Goal: Task Accomplishment & Management: Use online tool/utility

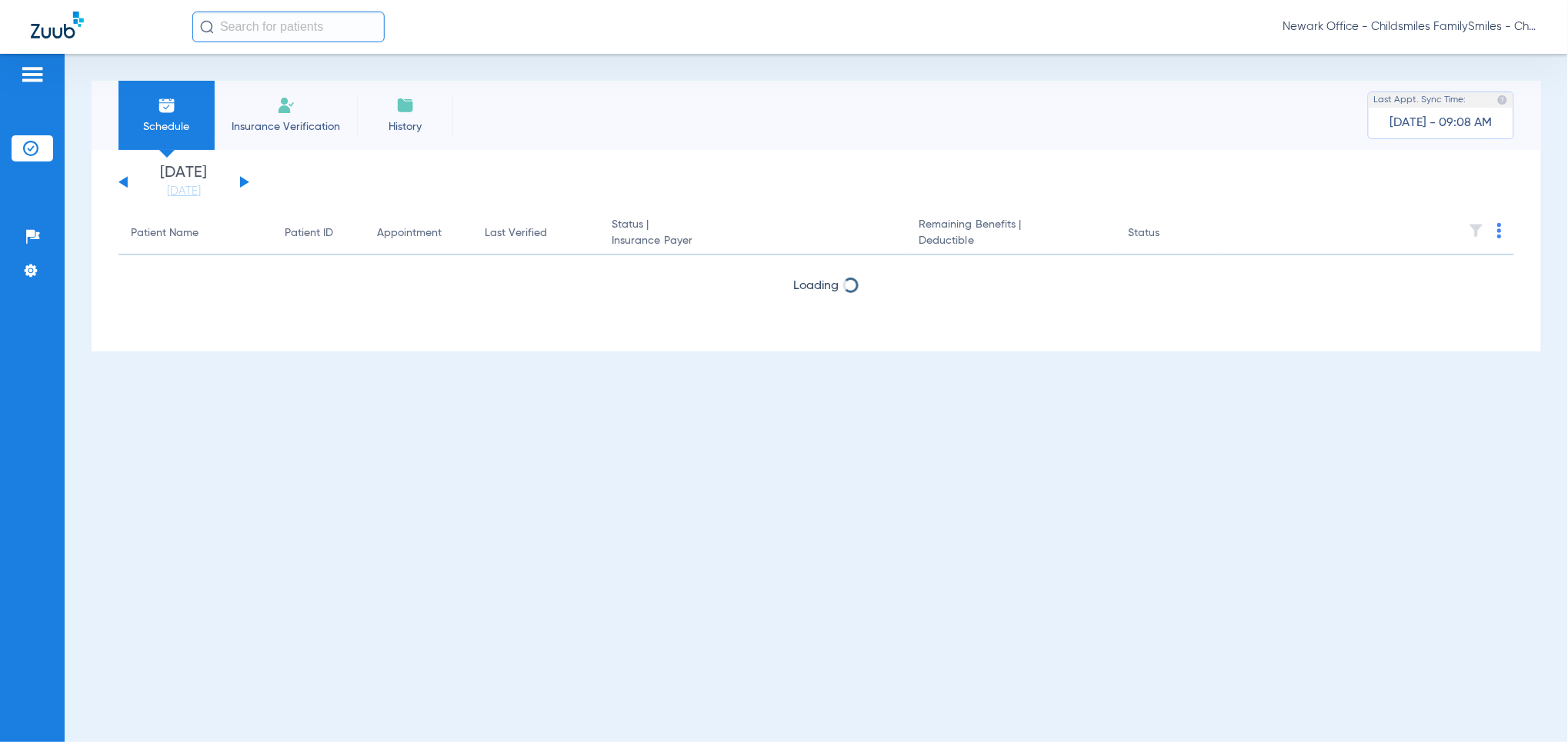
click at [237, 179] on div "[DATE] [DATE] [DATE] [DATE] [DATE] [DATE] [DATE] [DATE] [DATE] [DATE] [DATE] [D…" at bounding box center [184, 182] width 131 height 34
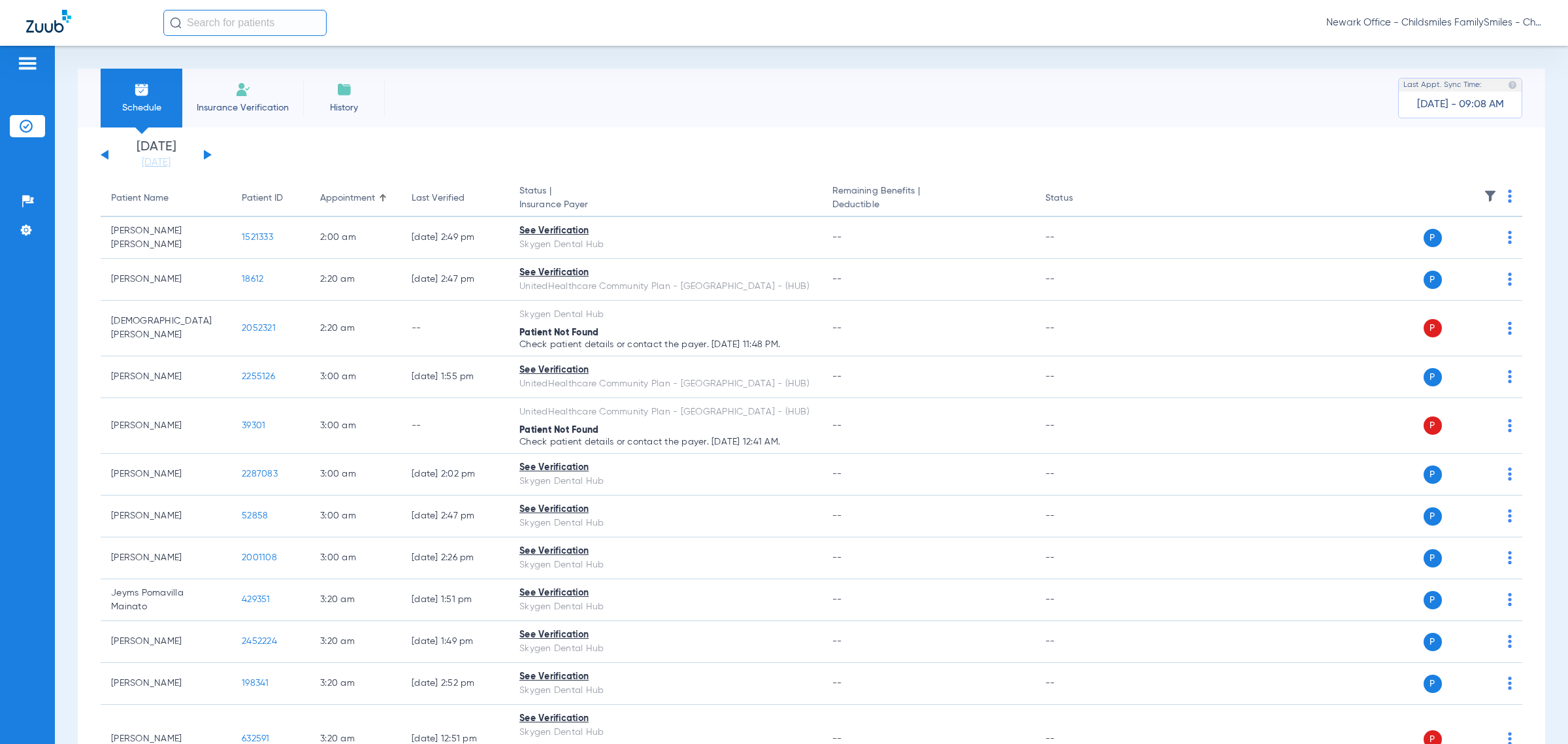
click at [1331, 53] on div "Schedule Insurance Verification History Last Appt. Sync Time: [DATE] - 09:08 AM…" at bounding box center [811, 394] width 1513 height 698
click at [210, 151] on div "[DATE] [DATE] [DATE] [DATE] [DATE] [DATE] [DATE] [DATE] [DATE] [DATE] [DATE] [D…" at bounding box center [156, 155] width 111 height 29
click at [202, 152] on div "[DATE] [DATE] [DATE] [DATE] [DATE] [DATE] [DATE] [DATE] [DATE] [DATE] [DATE] [D…" at bounding box center [156, 155] width 111 height 29
click at [363, 155] on app-single-date-navigator "[DATE] [DATE] [DATE] [DATE] [DATE] [DATE] [DATE] [DATE] [DATE] [DATE] [DATE] [D…" at bounding box center [811, 155] width 1421 height 29
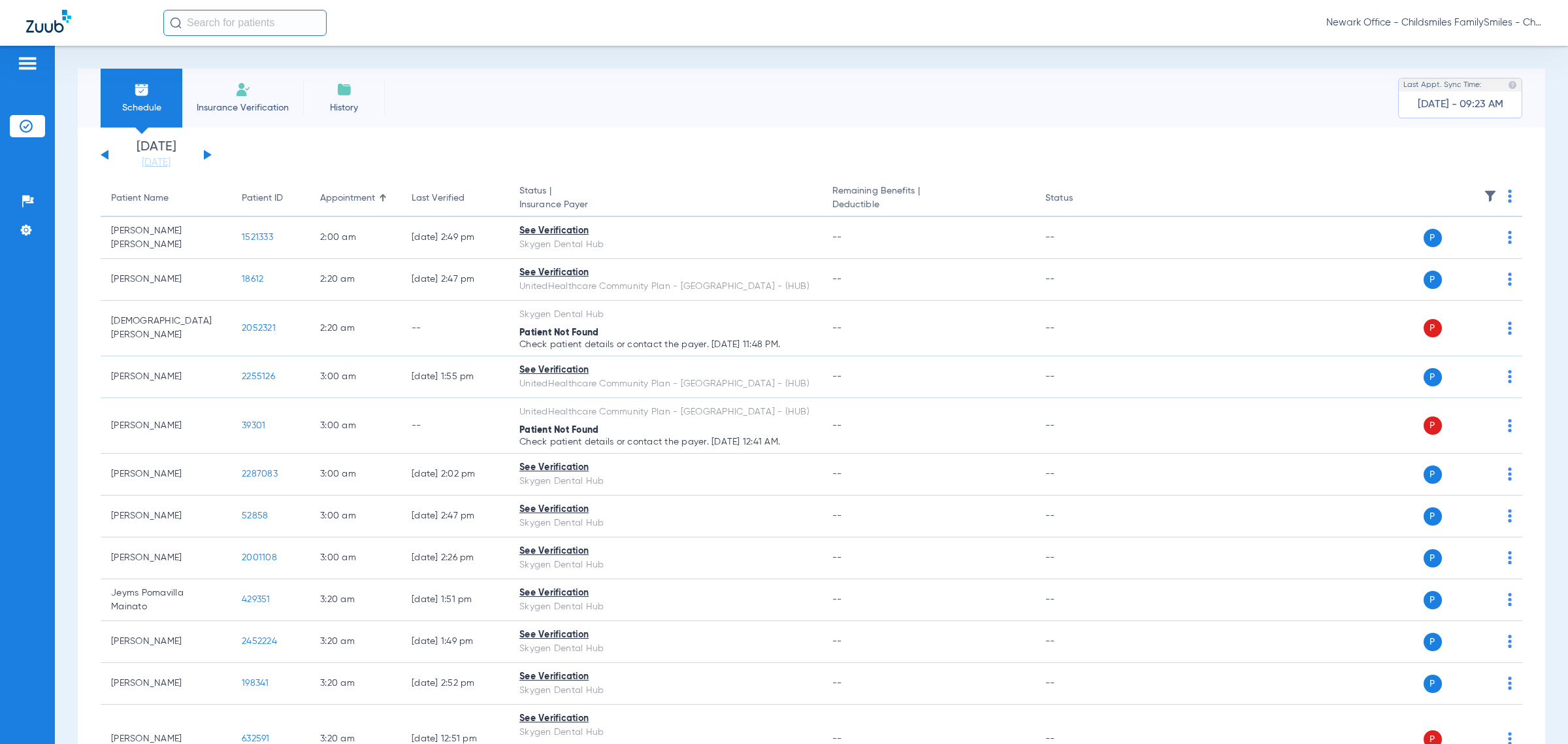
click at [603, 99] on div "Schedule Insurance Verification History Last Appt. Sync Time: [DATE] - 09:23 AM" at bounding box center [811, 98] width 1467 height 59
click at [204, 157] on button at bounding box center [208, 154] width 8 height 10
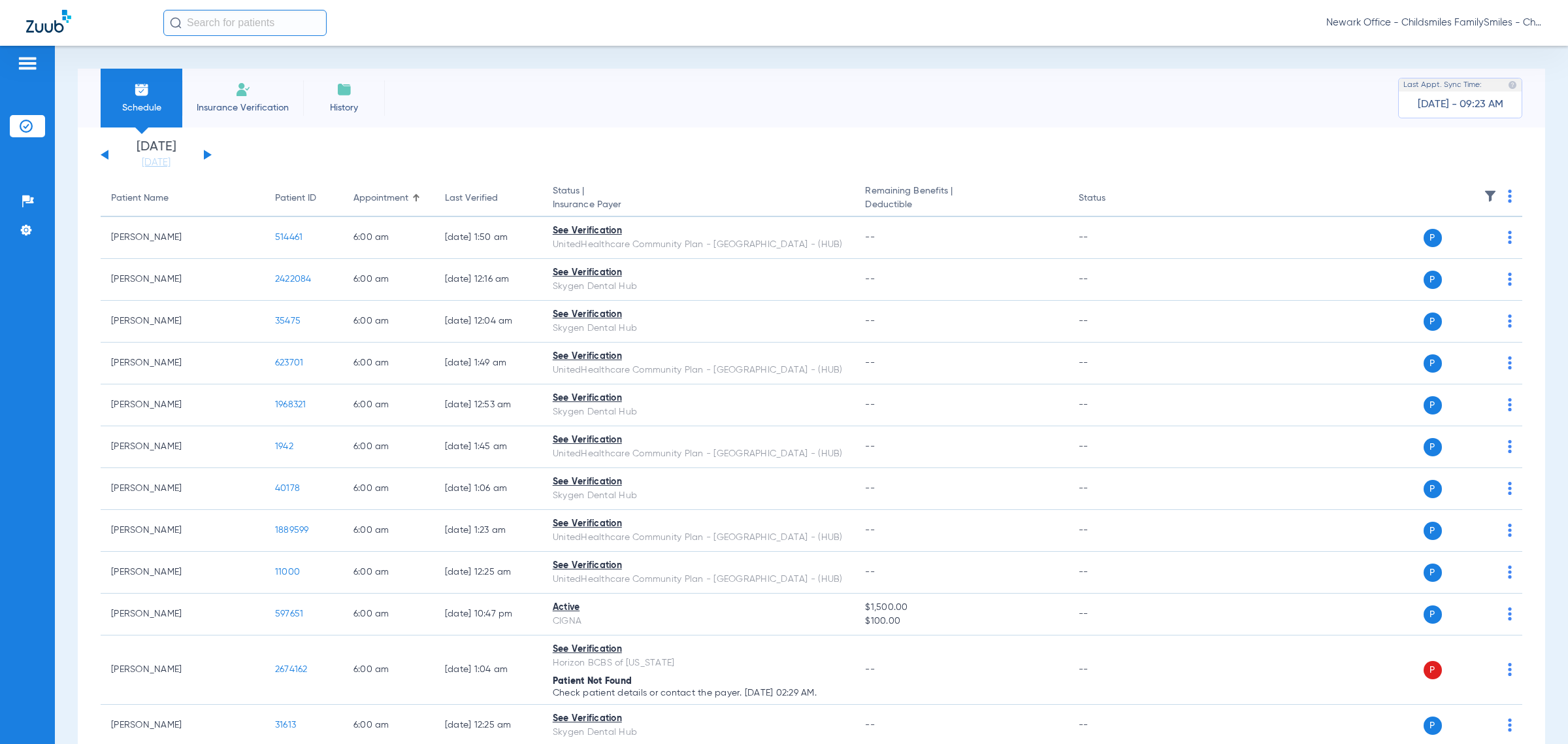
click at [1331, 191] on img at bounding box center [1510, 196] width 4 height 13
click at [1331, 244] on span "Verify All" at bounding box center [1448, 248] width 81 height 9
click at [1331, 198] on th at bounding box center [1339, 199] width 366 height 37
click at [1331, 198] on img at bounding box center [1510, 196] width 4 height 13
click at [1331, 245] on span "Verify All" at bounding box center [1448, 248] width 81 height 9
